Goal: Task Accomplishment & Management: Manage account settings

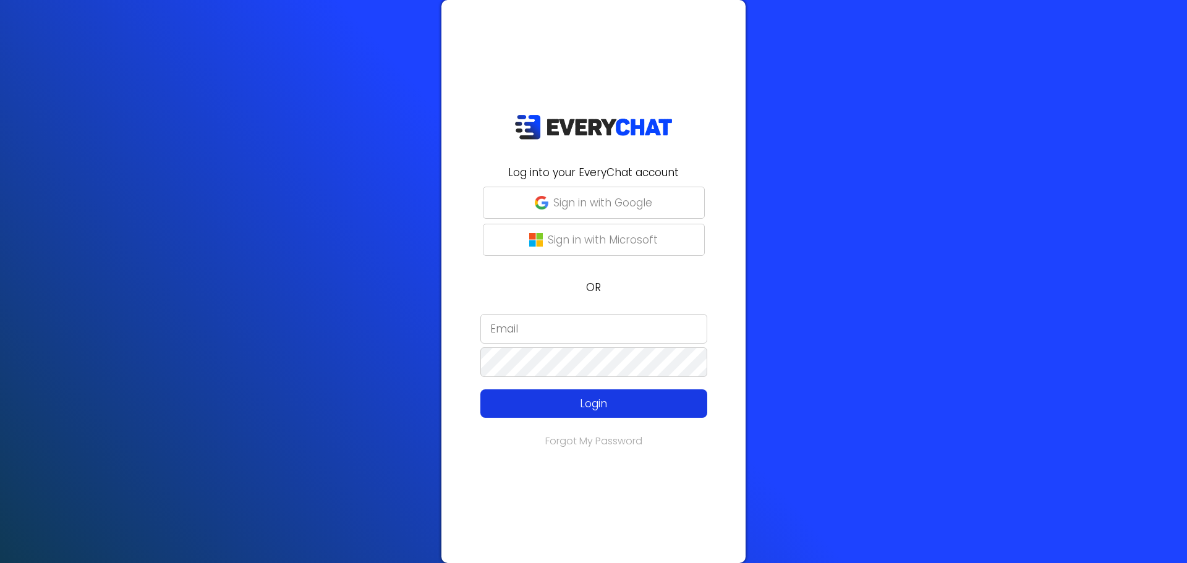
type input "PedroM"
click at [571, 402] on p "Login" at bounding box center [593, 404] width 181 height 16
click at [578, 407] on p "Login" at bounding box center [593, 404] width 181 height 16
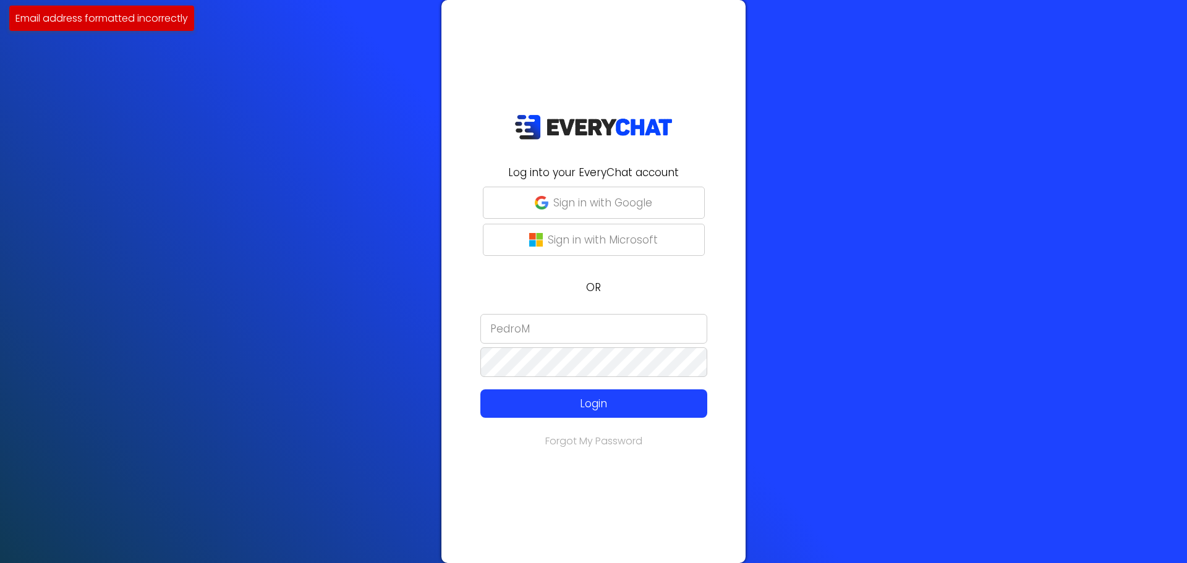
click at [561, 326] on input "PedroM" at bounding box center [593, 329] width 227 height 30
click at [572, 333] on input "PedroM" at bounding box center [593, 329] width 227 height 30
click at [600, 202] on p "Sign in with Google" at bounding box center [602, 203] width 99 height 16
type input "PedroM"
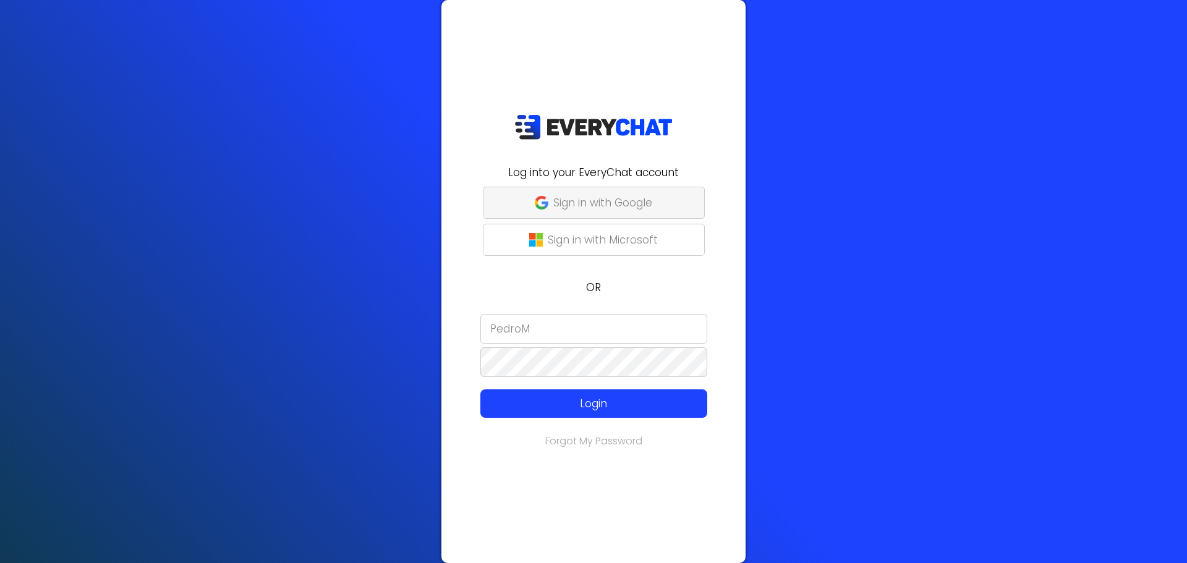
click at [607, 205] on p "Sign in with Google" at bounding box center [602, 203] width 99 height 16
